Goal: Task Accomplishment & Management: Manage account settings

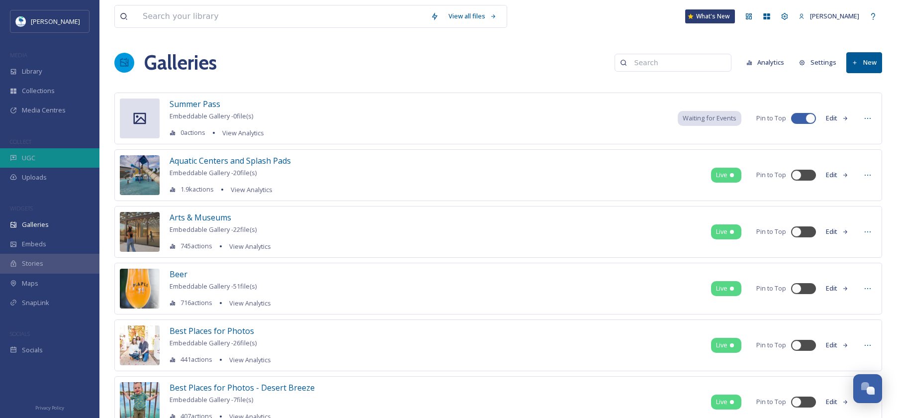
click at [74, 154] on div "UGC" at bounding box center [49, 157] width 99 height 19
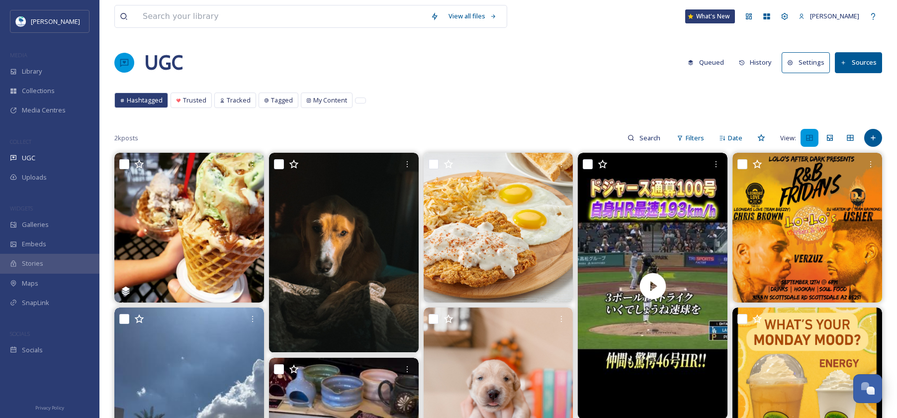
click at [715, 61] on button "Queued" at bounding box center [706, 62] width 46 height 19
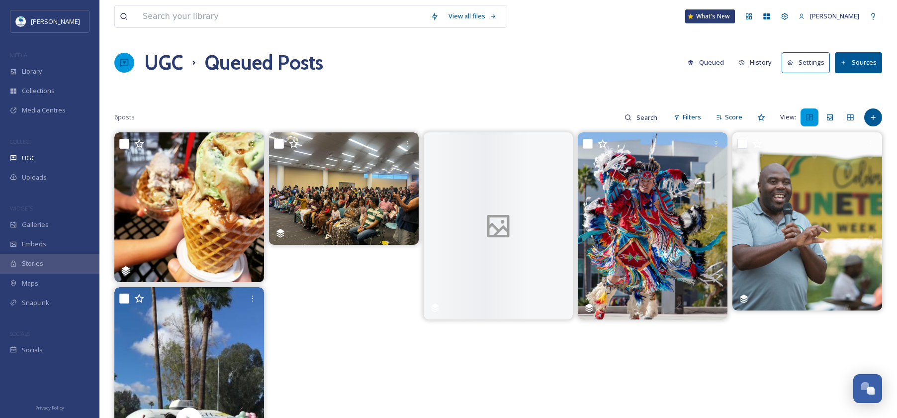
click at [762, 61] on button "History" at bounding box center [755, 62] width 43 height 19
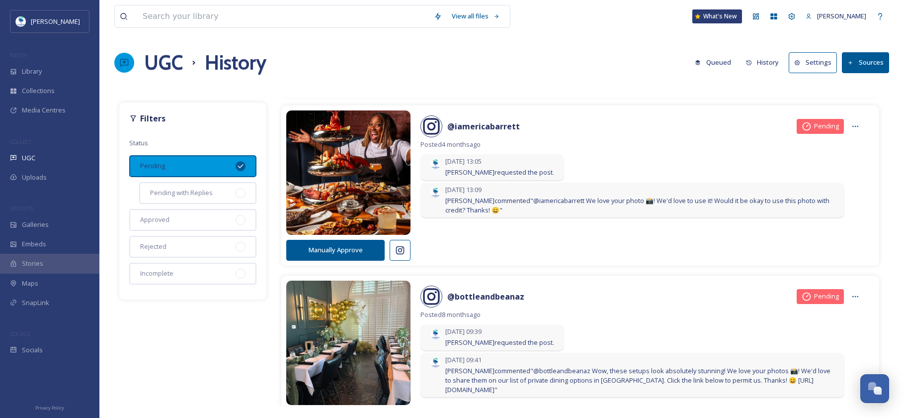
scroll to position [694, 0]
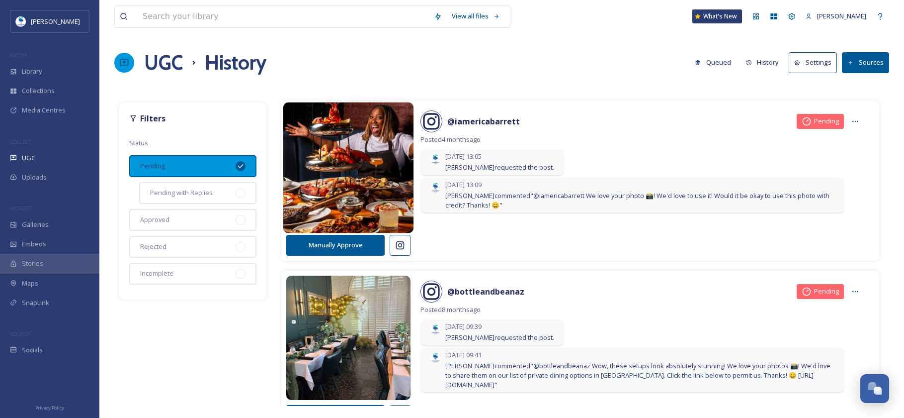
click at [349, 178] on img at bounding box center [348, 167] width 131 height 157
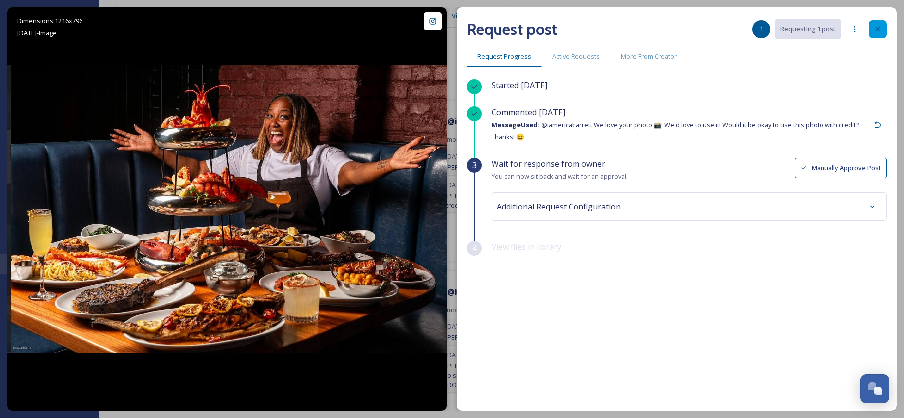
click at [881, 31] on icon at bounding box center [878, 29] width 8 height 8
